Goal: Information Seeking & Learning: Learn about a topic

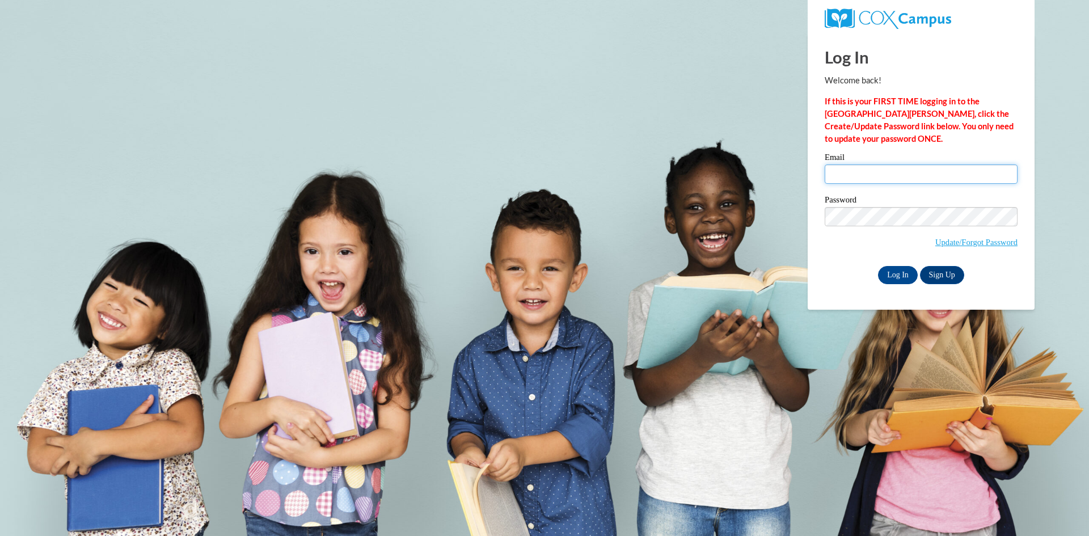
click at [828, 165] on input "Email" at bounding box center [921, 173] width 193 height 19
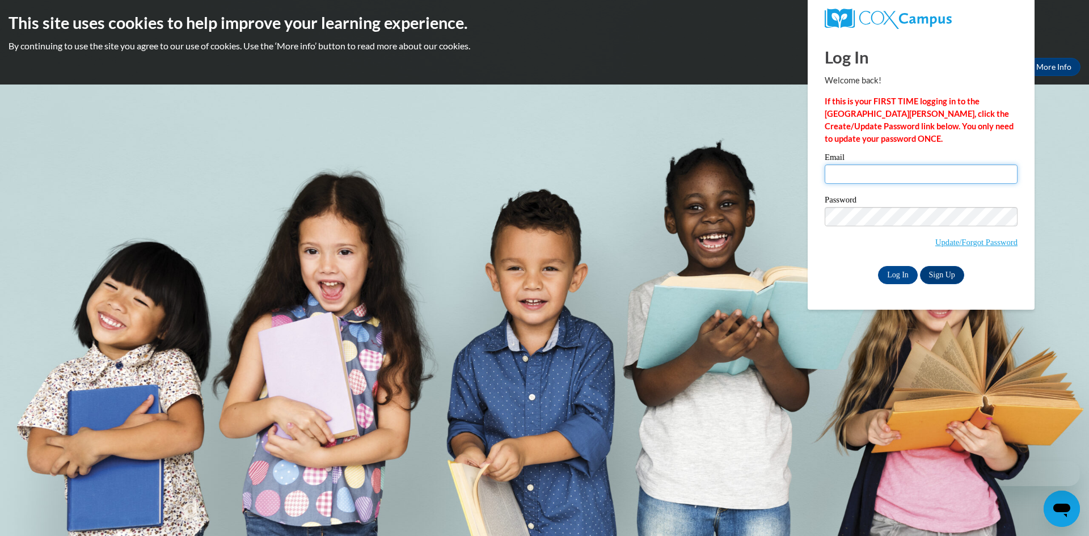
click at [839, 174] on input "Email" at bounding box center [921, 173] width 193 height 19
click at [1064, 33] on h2 "This site uses cookies to help improve your learning experience." at bounding box center [545, 22] width 1072 height 23
click at [1060, 72] on link "More Info" at bounding box center [1053, 67] width 53 height 18
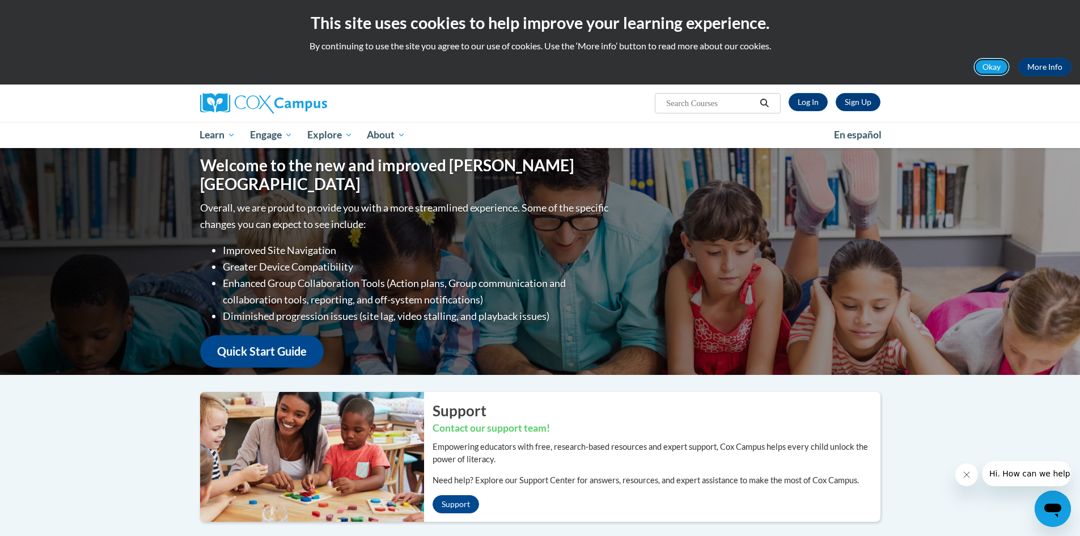
click at [985, 60] on button "Okay" at bounding box center [992, 67] width 36 height 18
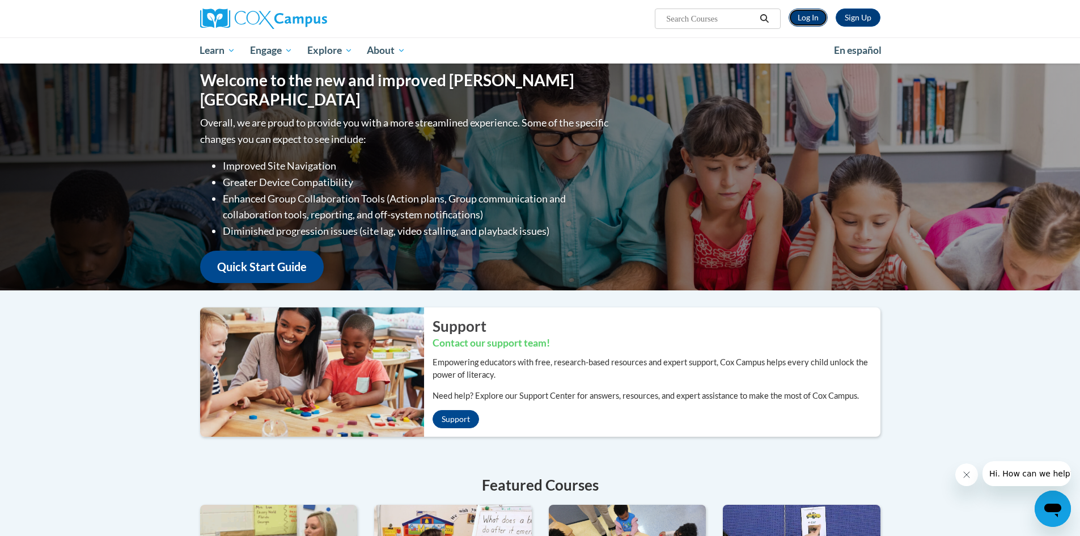
click at [811, 17] on link "Log In" at bounding box center [808, 18] width 39 height 18
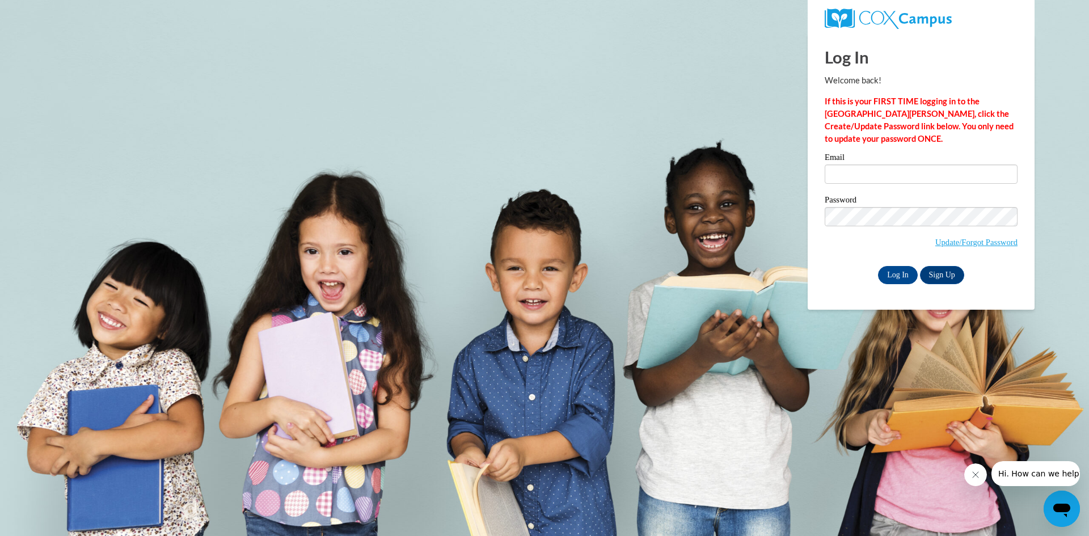
click at [840, 163] on label "Email" at bounding box center [921, 158] width 193 height 11
click at [840, 164] on input "Email" at bounding box center [921, 173] width 193 height 19
type input "tabicia@yahoo.com"
click at [891, 273] on input "Log In" at bounding box center [898, 275] width 40 height 18
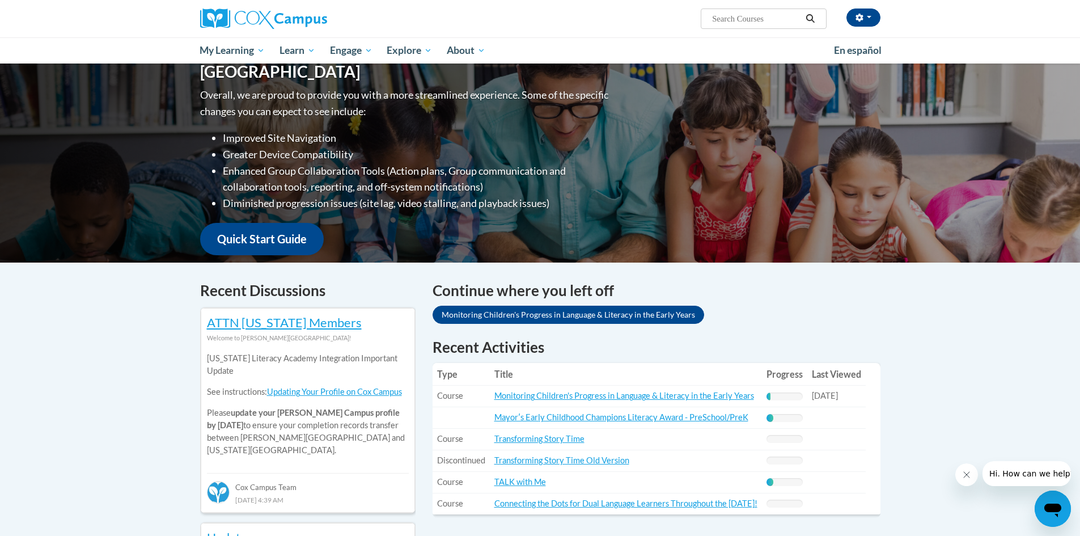
scroll to position [227, 0]
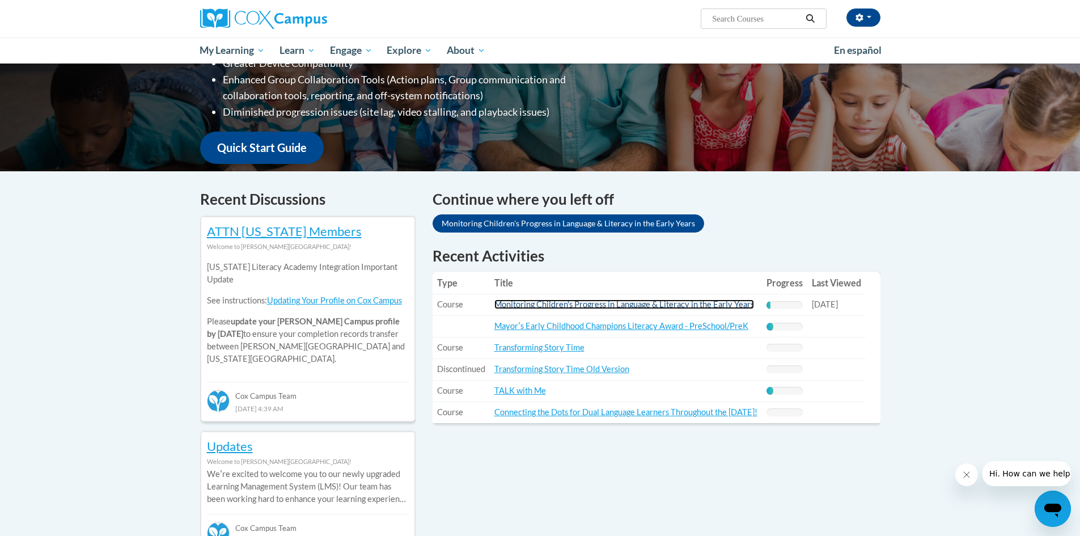
click at [586, 303] on link "Monitoring Children's Progress in Language & Literacy in the Early Years" at bounding box center [625, 304] width 260 height 10
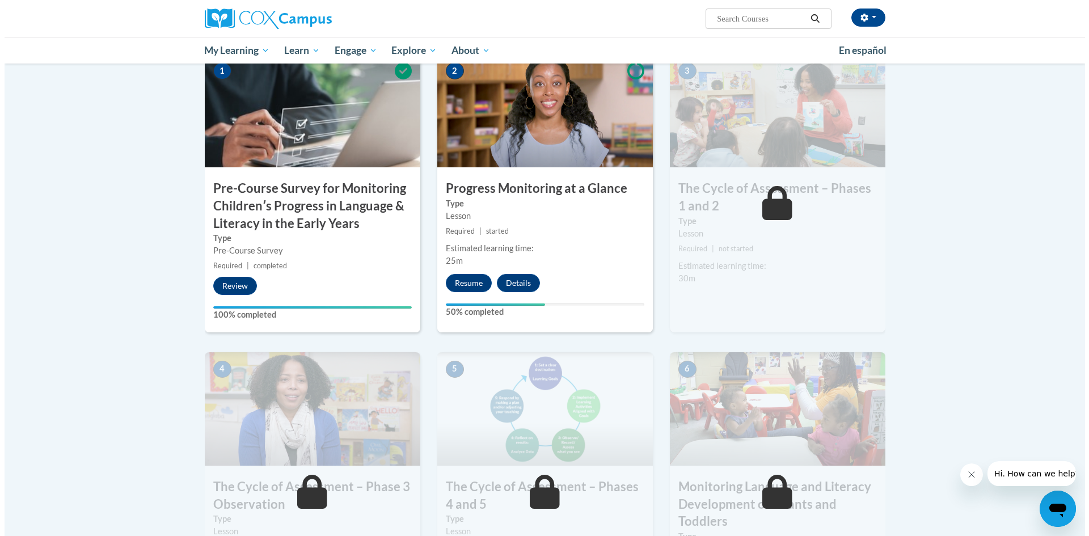
scroll to position [284, 0]
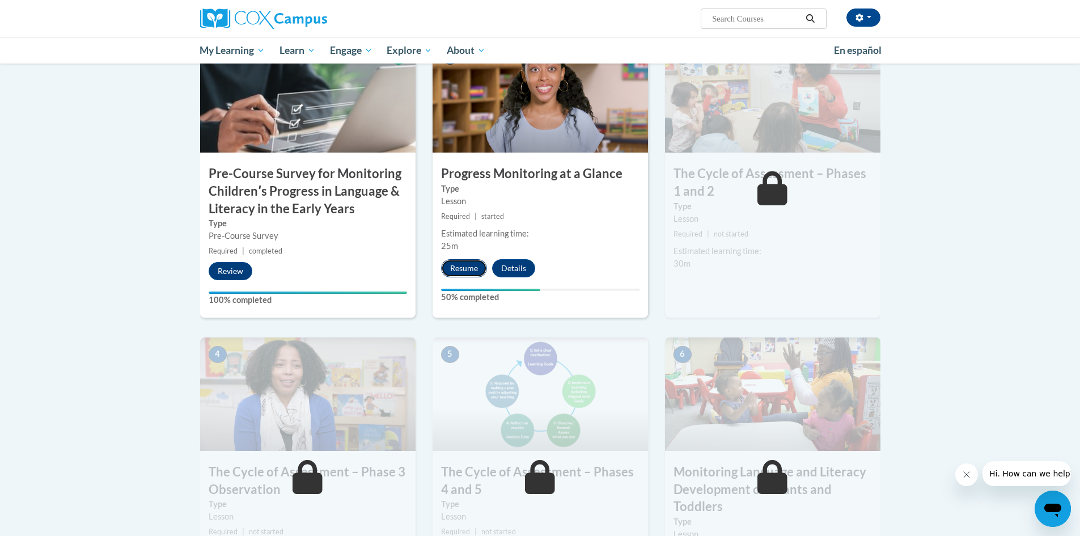
click at [462, 269] on button "Resume" at bounding box center [464, 268] width 46 height 18
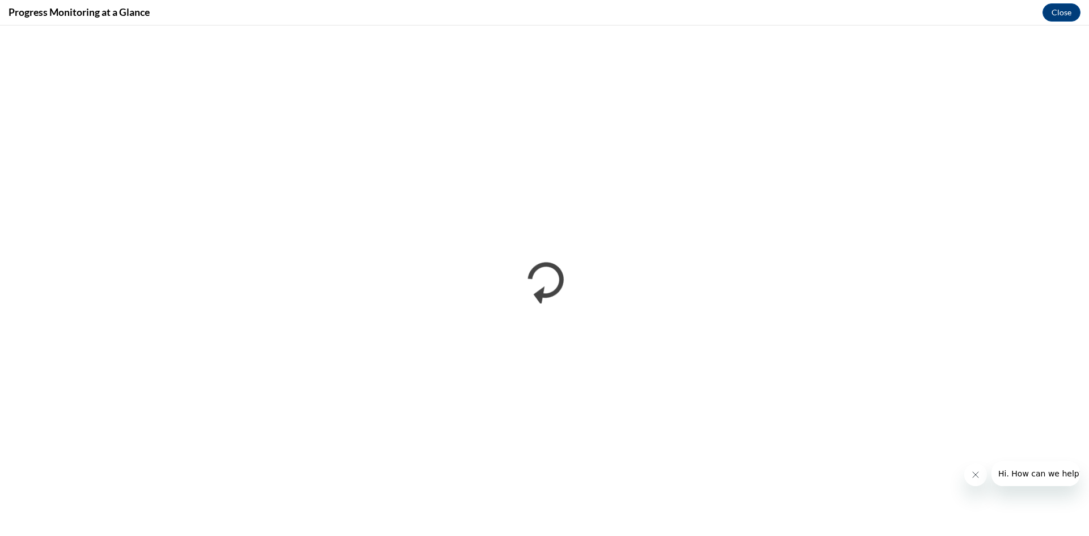
scroll to position [0, 0]
click at [976, 472] on icon "Close message from company" at bounding box center [974, 474] width 9 height 9
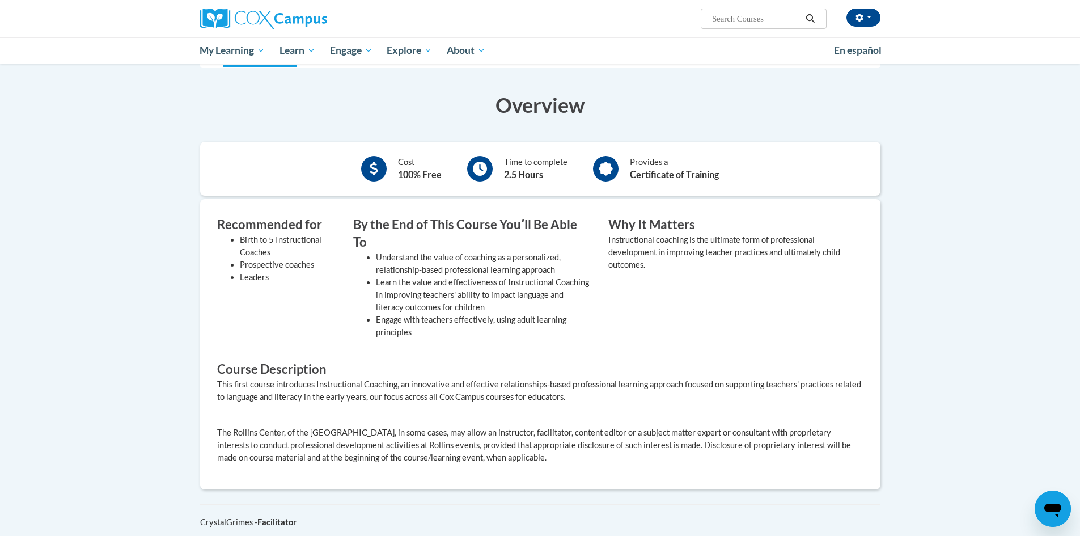
scroll to position [155, 0]
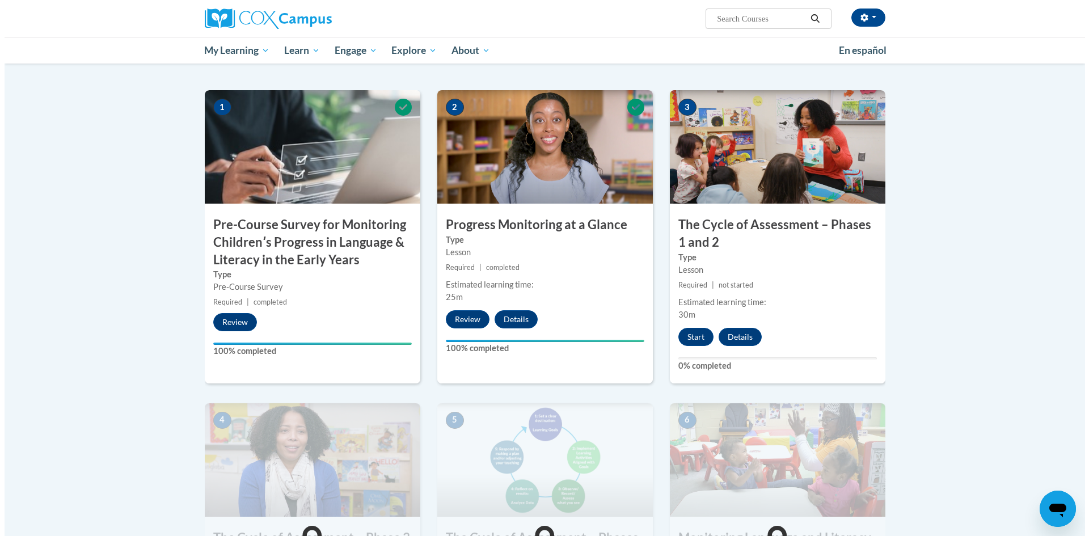
scroll to position [284, 0]
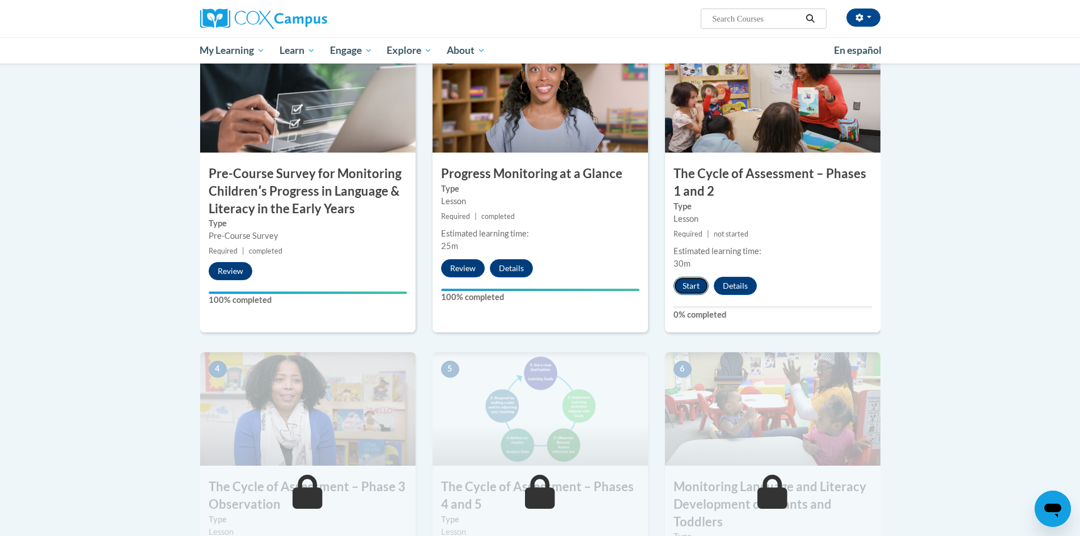
click at [691, 287] on button "Start" at bounding box center [691, 286] width 35 height 18
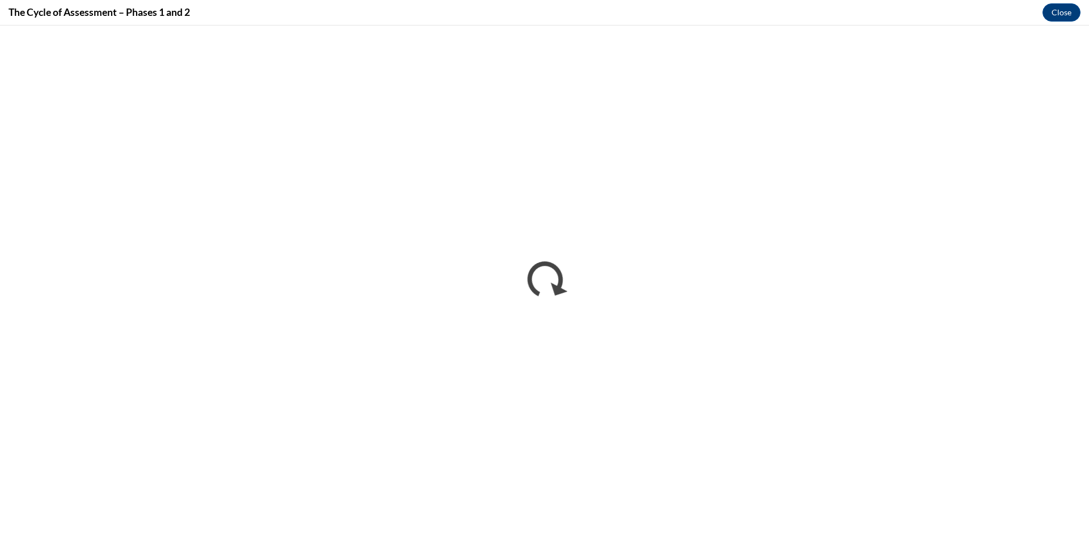
scroll to position [0, 0]
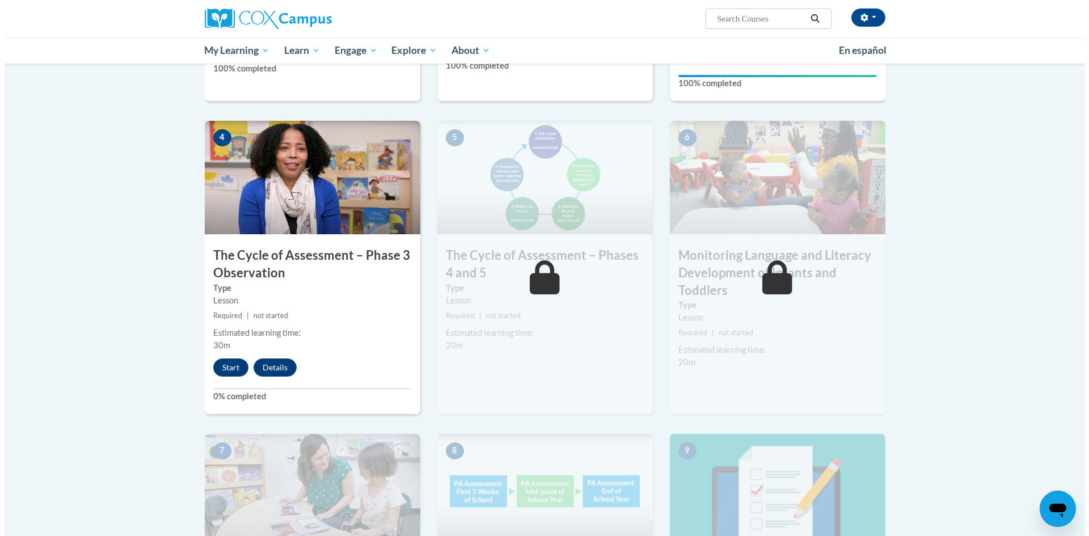
scroll to position [567, 0]
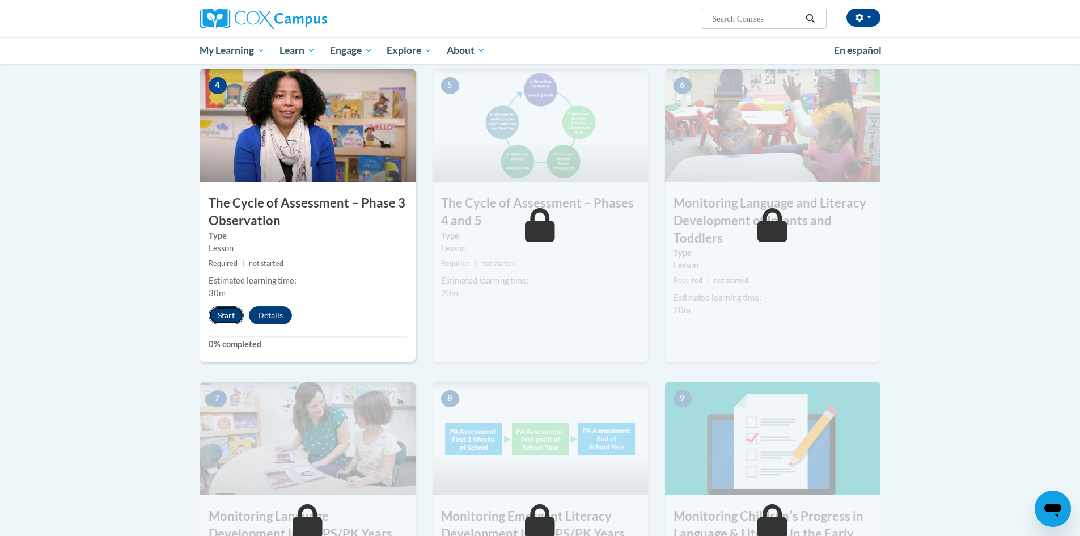
click at [226, 308] on button "Start" at bounding box center [226, 315] width 35 height 18
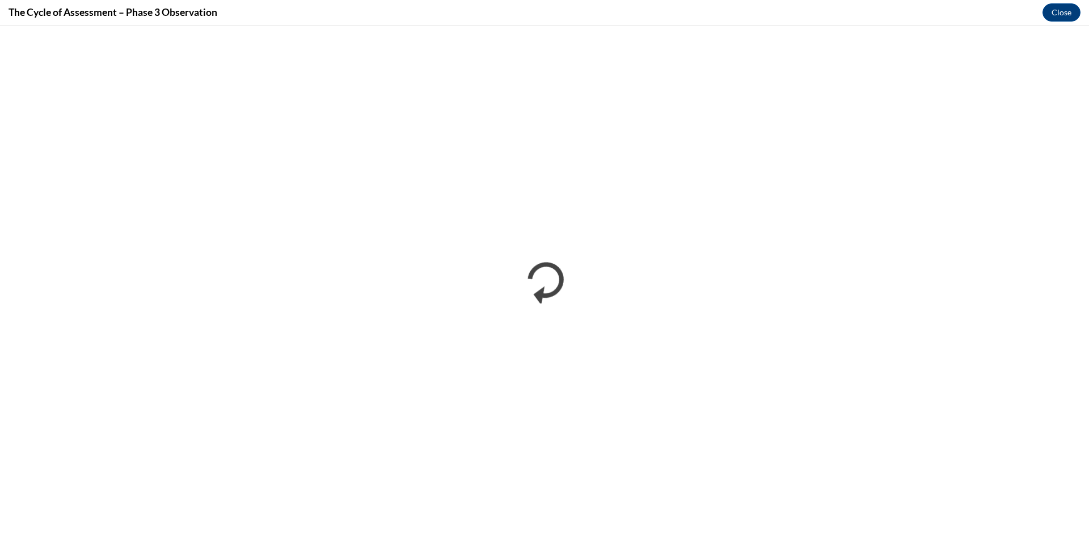
scroll to position [0, 0]
